Goal: Task Accomplishment & Management: Use online tool/utility

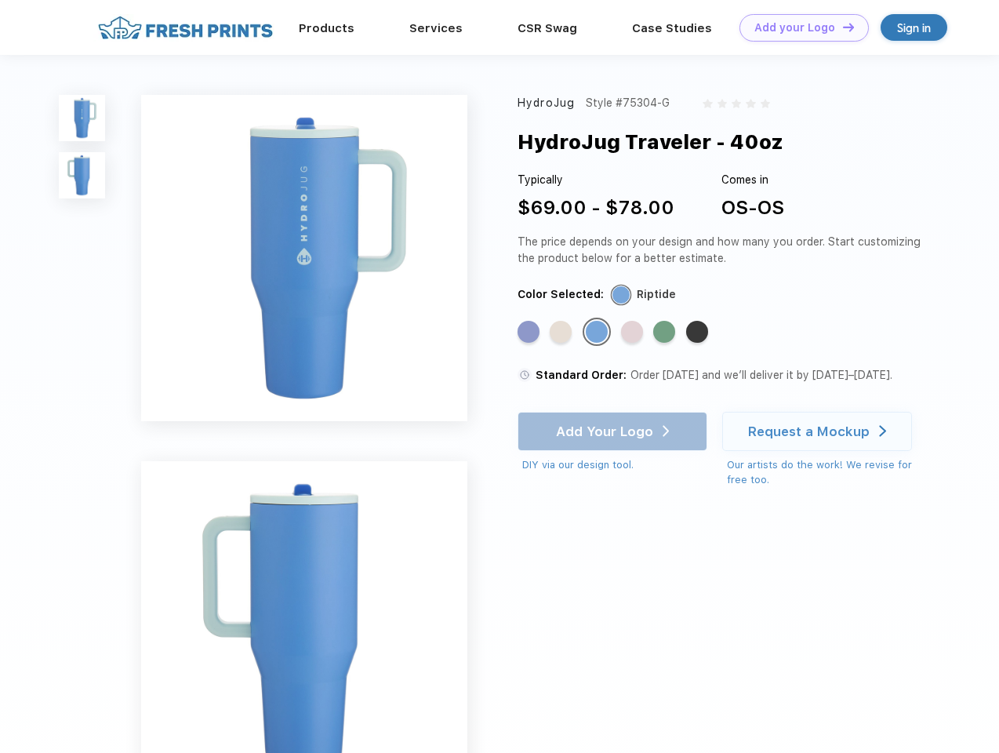
click at [799, 27] on link "Add your Logo Design Tool" at bounding box center [804, 27] width 129 height 27
click at [0, 0] on div "Design Tool" at bounding box center [0, 0] width 0 height 0
click at [842, 27] on link "Add your Logo Design Tool" at bounding box center [804, 27] width 129 height 27
click at [82, 118] on img at bounding box center [82, 118] width 46 height 46
click at [82, 176] on img at bounding box center [82, 175] width 46 height 46
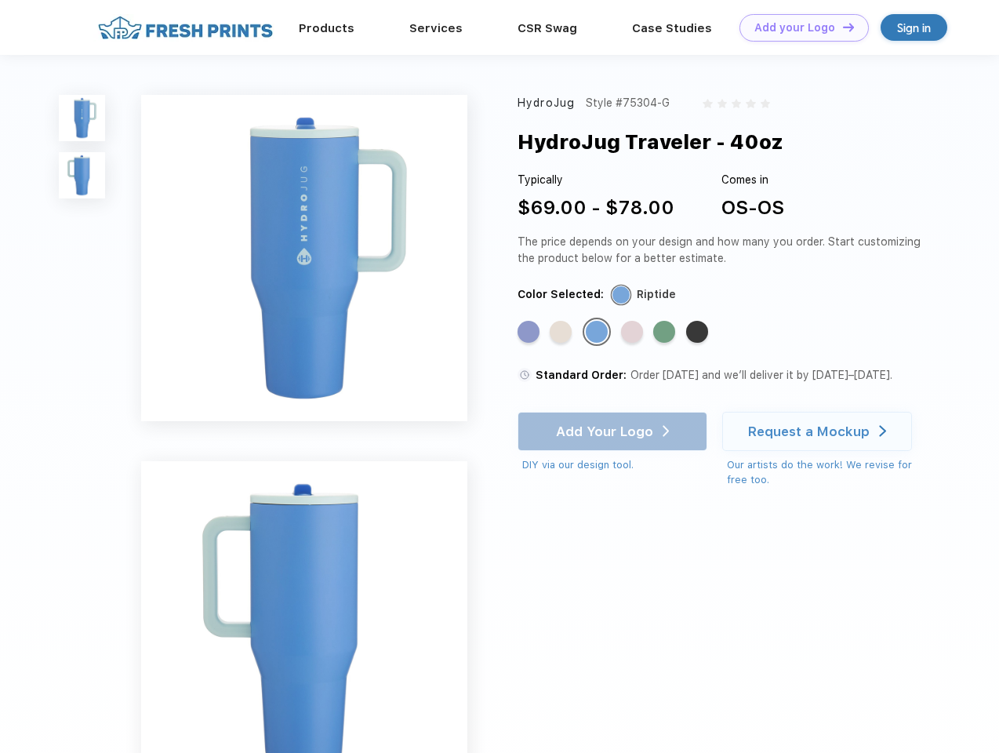
click at [530, 333] on div "Standard Color" at bounding box center [529, 332] width 22 height 22
click at [562, 333] on div "Standard Color" at bounding box center [561, 332] width 22 height 22
click at [599, 333] on div "Standard Color" at bounding box center [597, 332] width 22 height 22
click at [634, 333] on div "Standard Color" at bounding box center [632, 332] width 22 height 22
click at [666, 333] on div "Standard Color" at bounding box center [664, 332] width 22 height 22
